Goal: Task Accomplishment & Management: Use online tool/utility

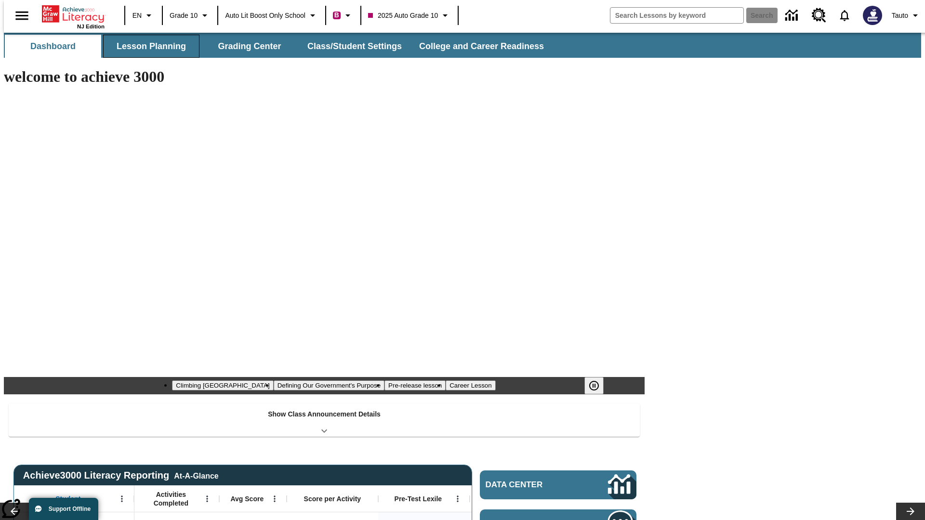
click at [147, 46] on button "Lesson Planning" at bounding box center [151, 46] width 96 height 23
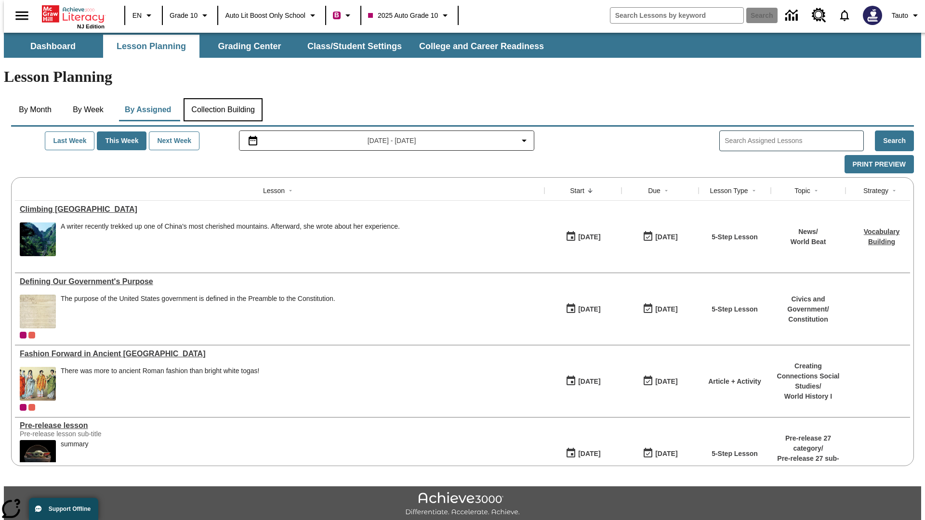
click at [223, 98] on button "Collection Building" at bounding box center [223, 109] width 79 height 23
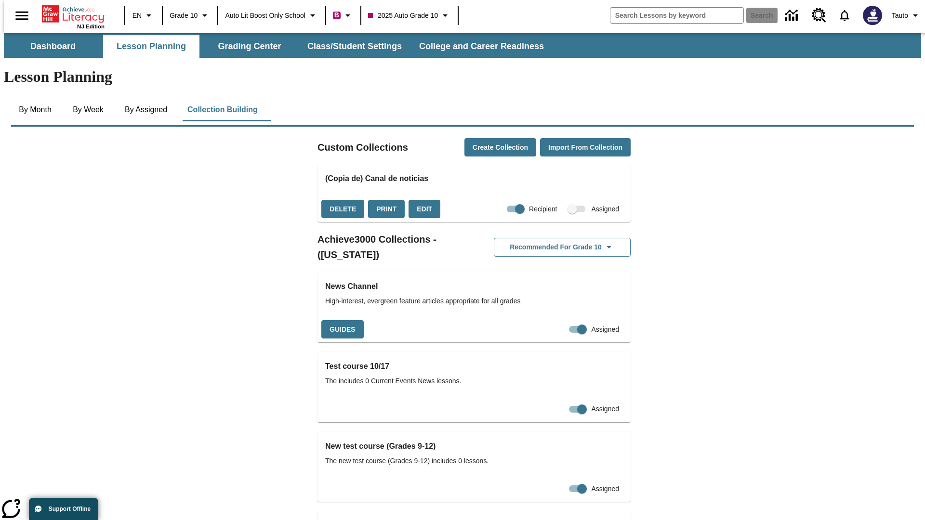
checkbox input "true"
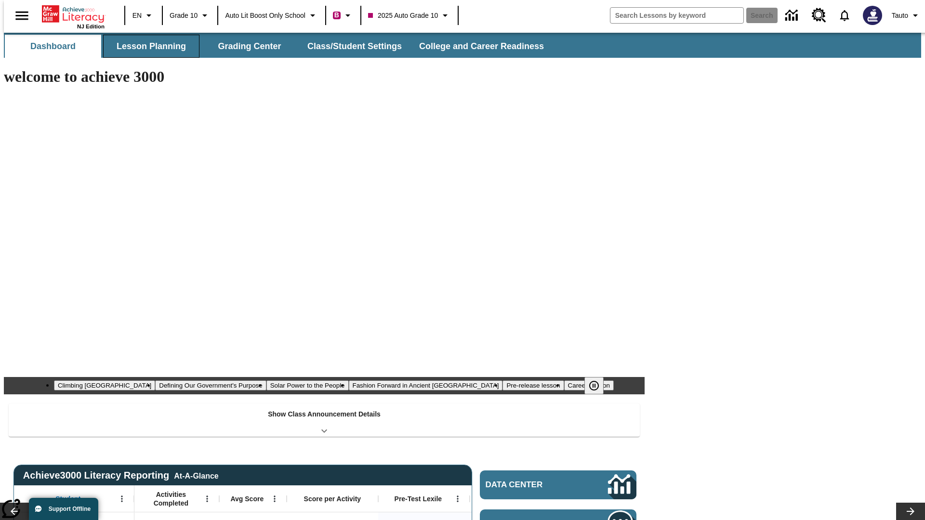
click at [147, 46] on button "Lesson Planning" at bounding box center [151, 46] width 96 height 23
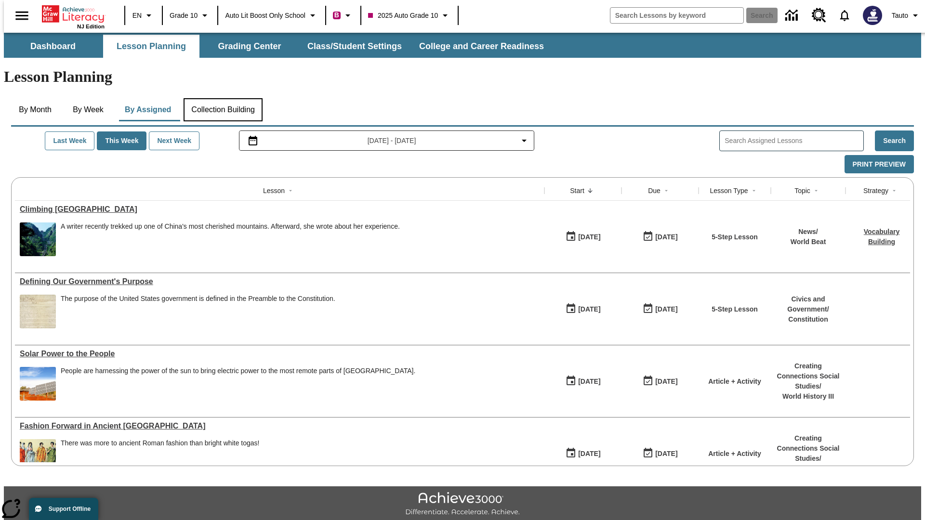
click at [223, 98] on button "Collection Building" at bounding box center [223, 109] width 79 height 23
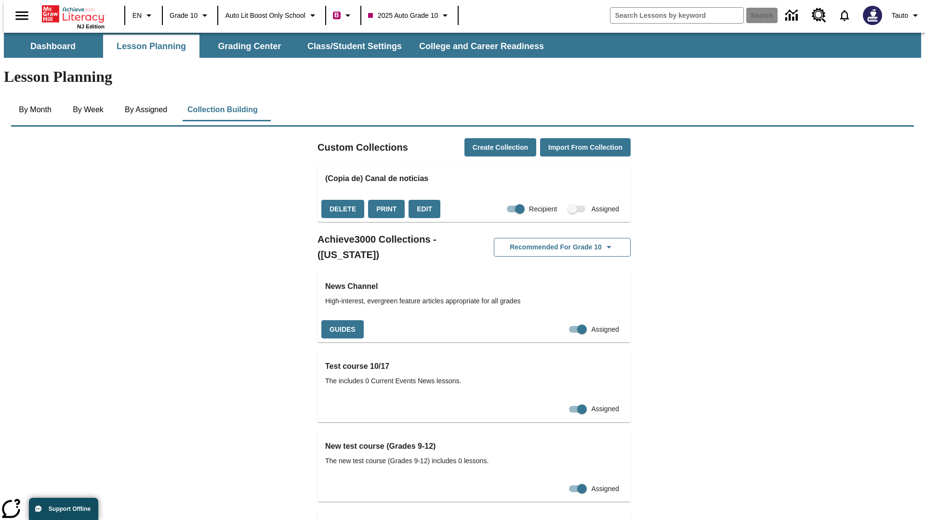
checkbox input "false"
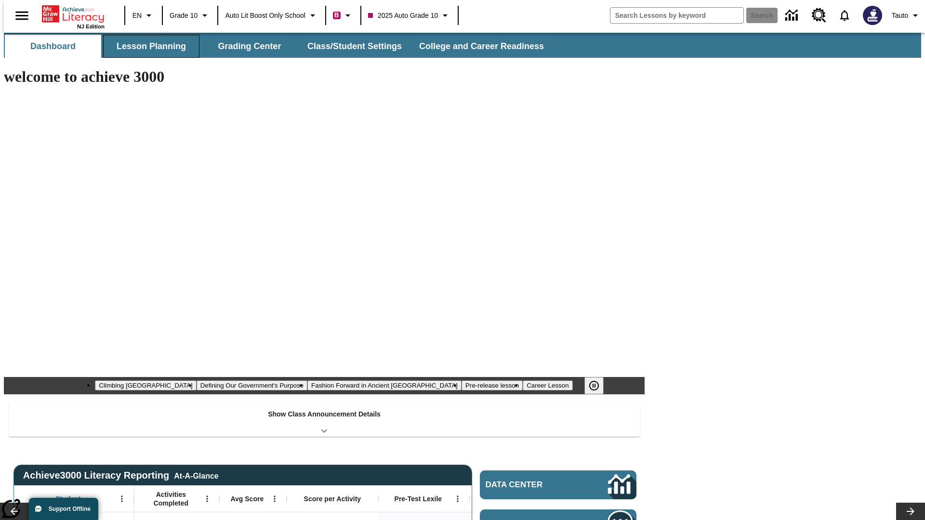
click at [147, 46] on button "Lesson Planning" at bounding box center [151, 46] width 96 height 23
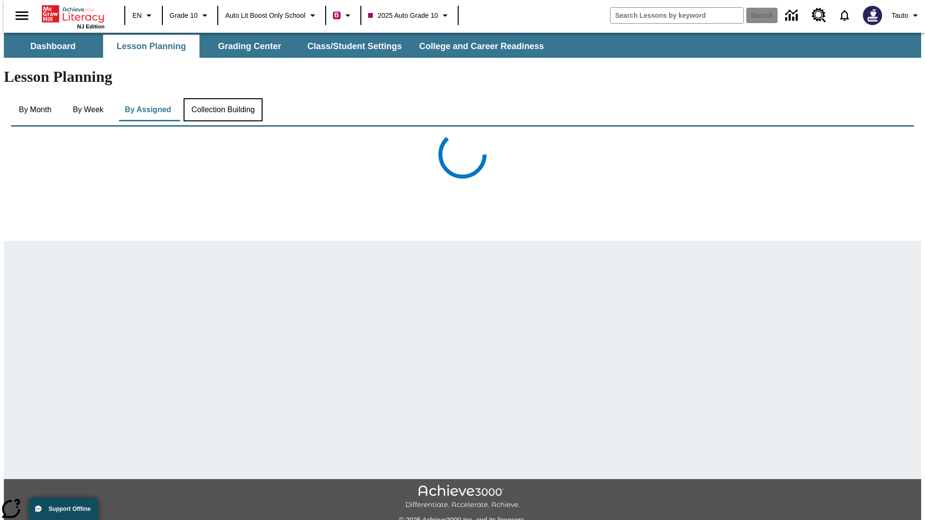
click at [223, 98] on button "Collection Building" at bounding box center [223, 109] width 79 height 23
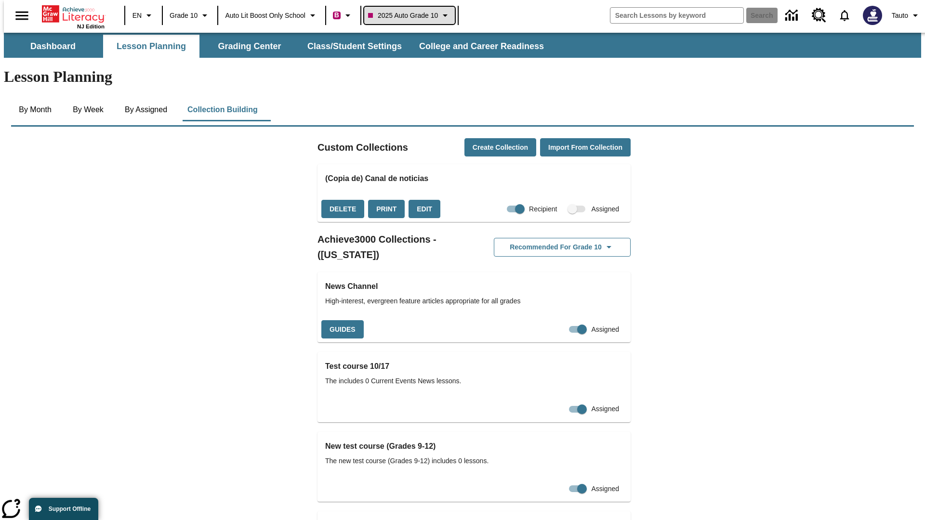
click at [413, 15] on span "2025 Auto Grade 10" at bounding box center [403, 16] width 70 height 10
